Goal: Task Accomplishment & Management: Manage account settings

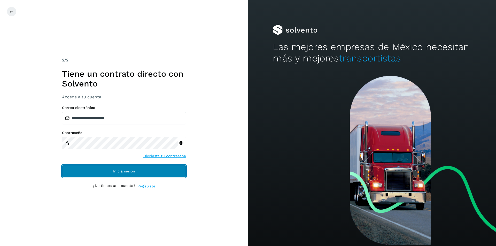
click at [115, 170] on span "Inicia sesión" at bounding box center [124, 171] width 22 height 4
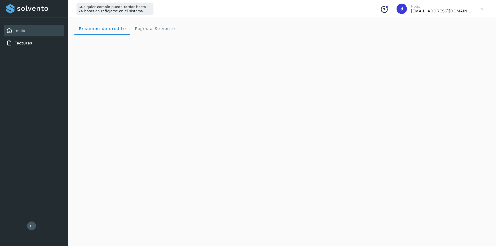
click at [483, 8] on icon at bounding box center [482, 9] width 11 height 11
click at [453, 36] on div "Cerrar sesión" at bounding box center [456, 33] width 61 height 10
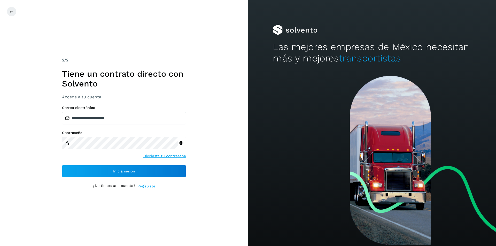
click at [127, 181] on div "**********" at bounding box center [124, 123] width 124 height 132
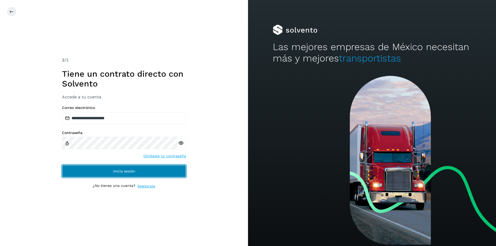
click at [129, 173] on span "Inicia sesión" at bounding box center [124, 171] width 22 height 4
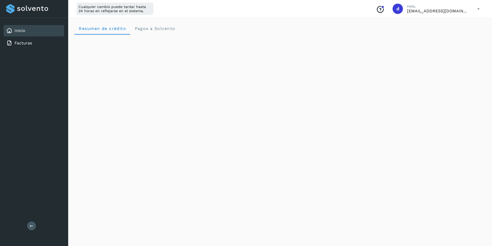
click at [481, 6] on icon at bounding box center [478, 9] width 11 height 11
click at [452, 35] on div "Cerrar sesión" at bounding box center [452, 33] width 61 height 10
